Goal: Find contact information: Obtain details needed to contact an individual or organization

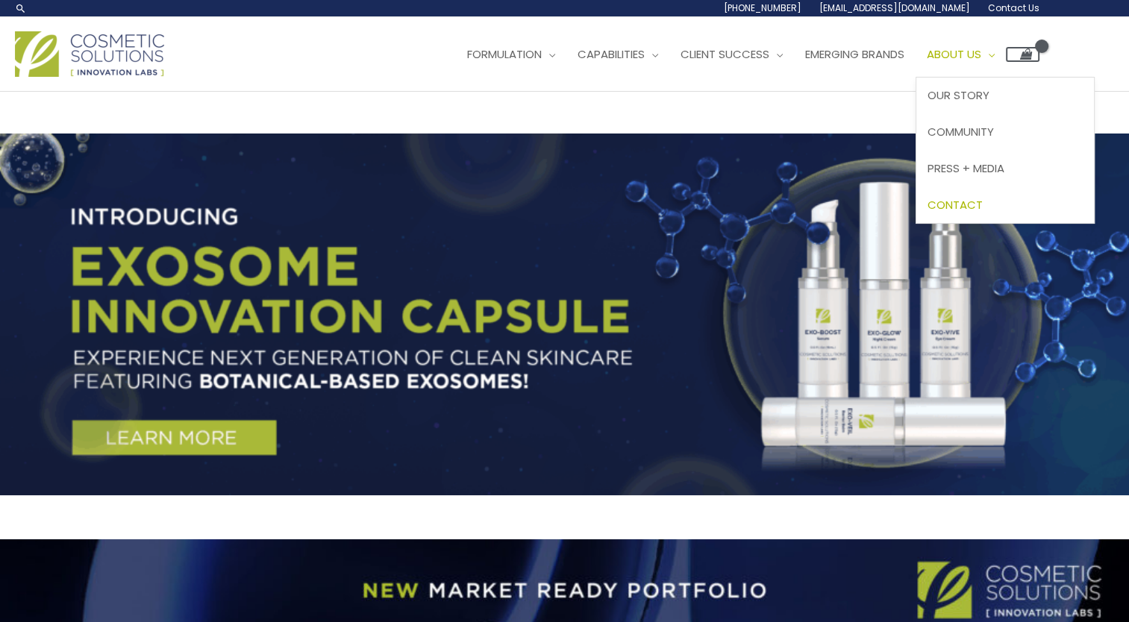
click at [983, 201] on span "Contact" at bounding box center [954, 205] width 55 height 16
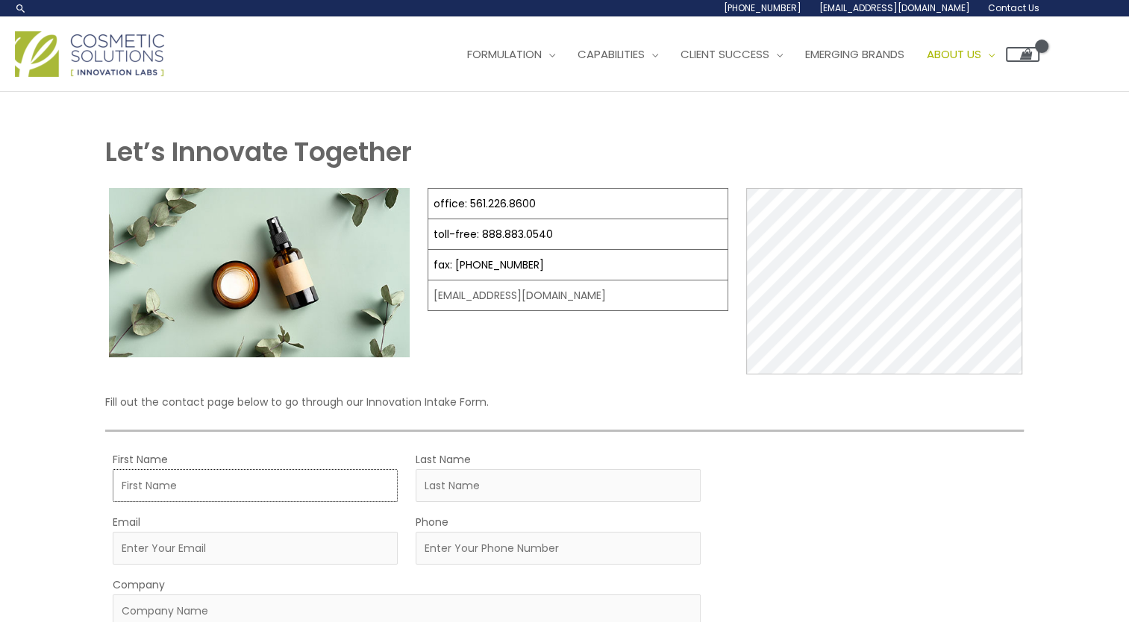
click at [329, 488] on input "First Name" at bounding box center [255, 485] width 285 height 33
